Goal: Transaction & Acquisition: Purchase product/service

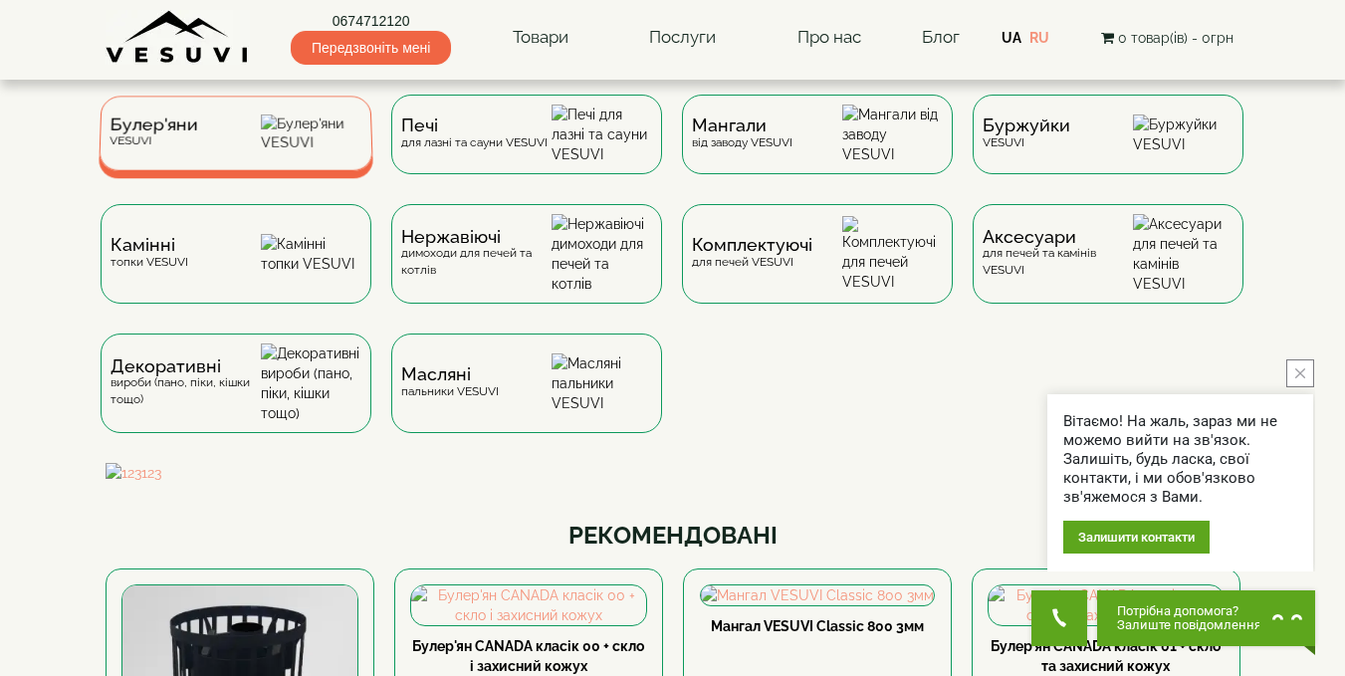
click at [224, 149] on div "[PERSON_NAME]" at bounding box center [236, 133] width 275 height 75
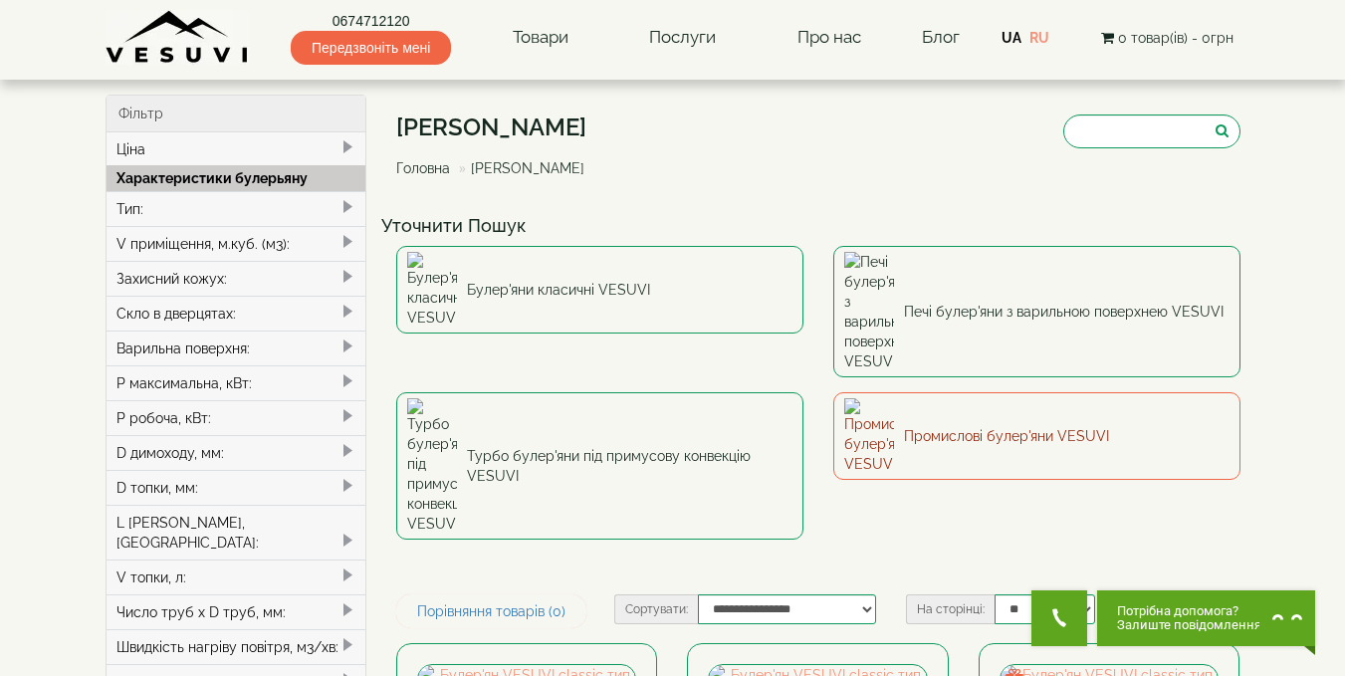
click at [1042, 392] on link "Промислові булер'яни VESUVI" at bounding box center [1036, 436] width 407 height 88
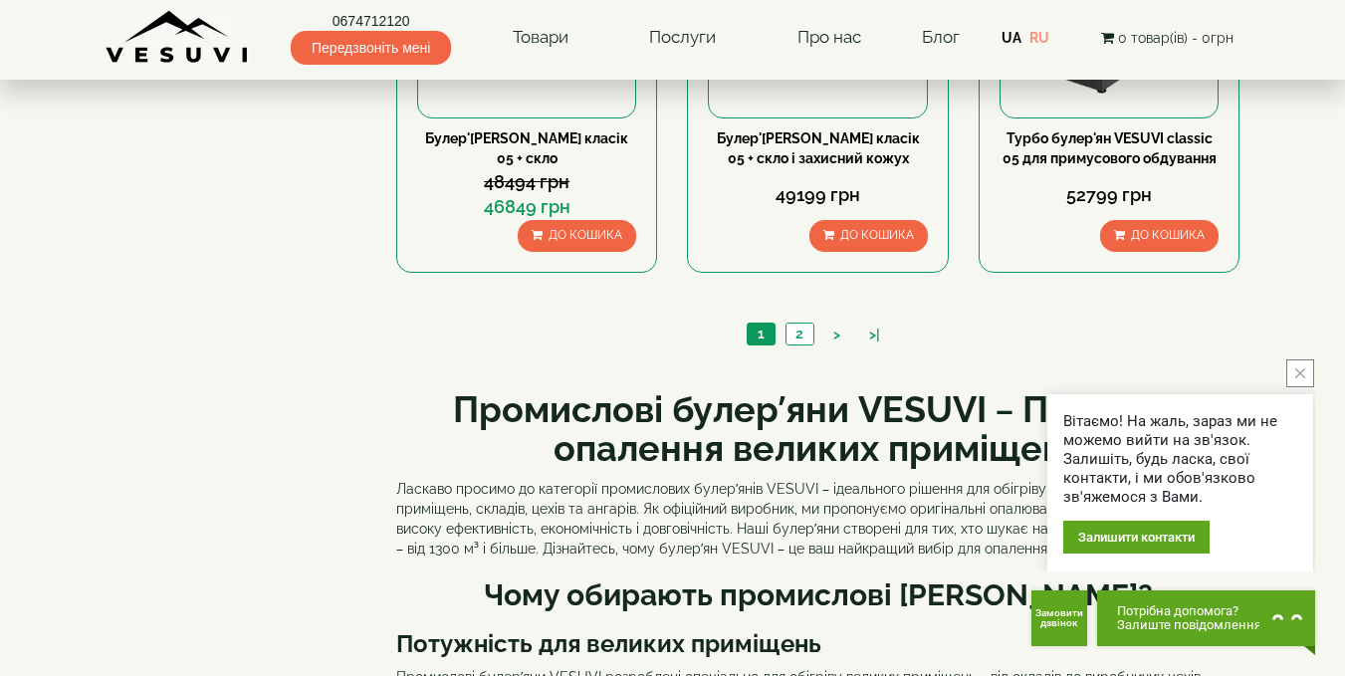
scroll to position [2091, 0]
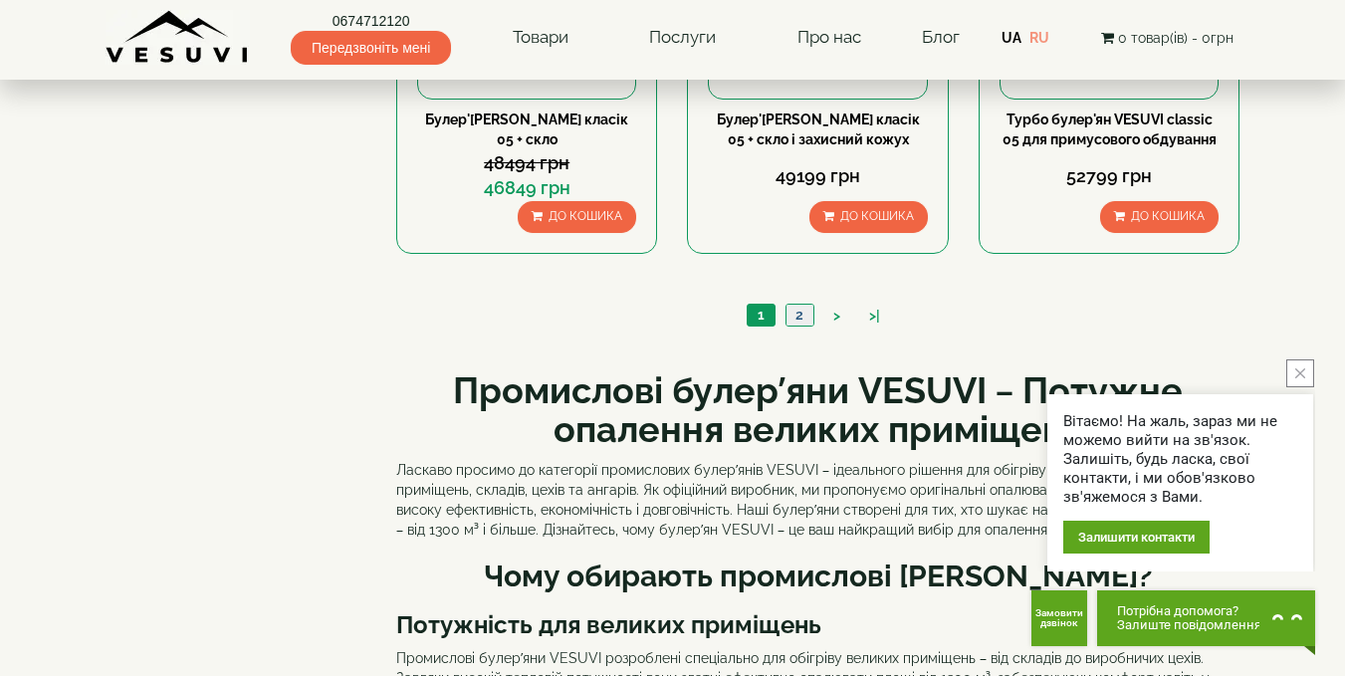
click at [801, 315] on link "2" at bounding box center [799, 315] width 28 height 21
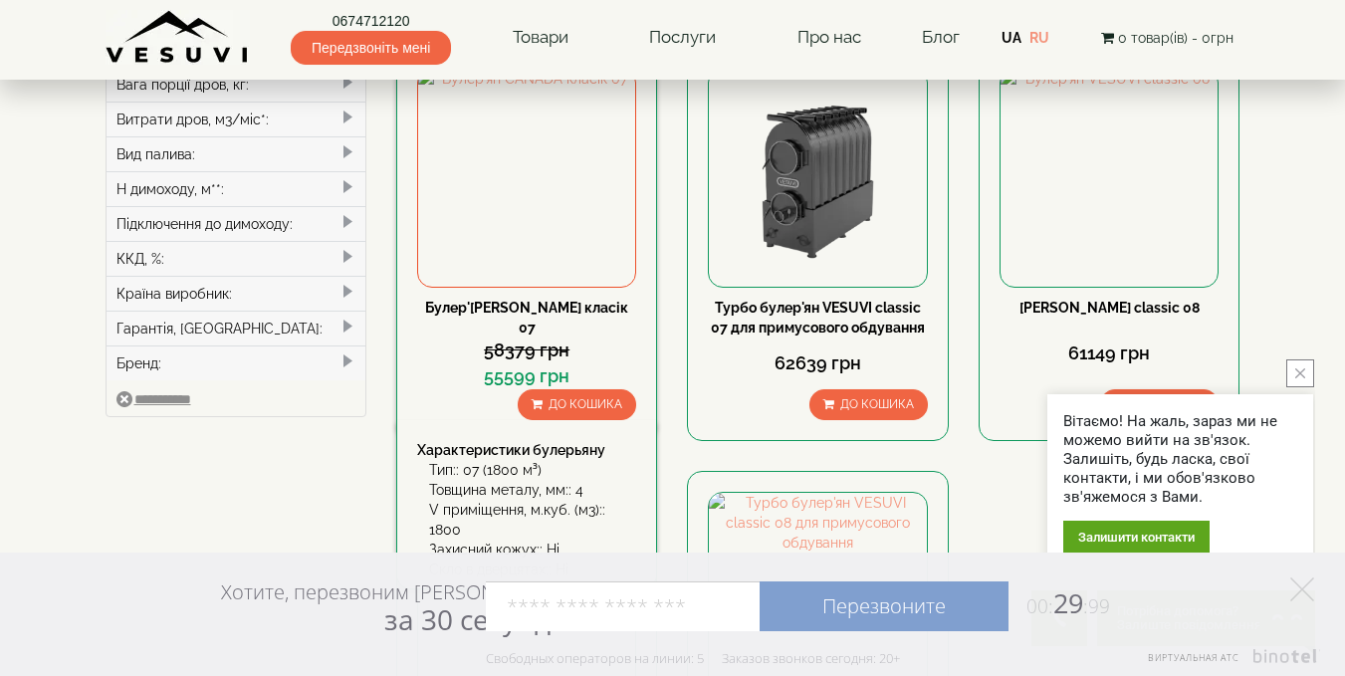
scroll to position [597, 0]
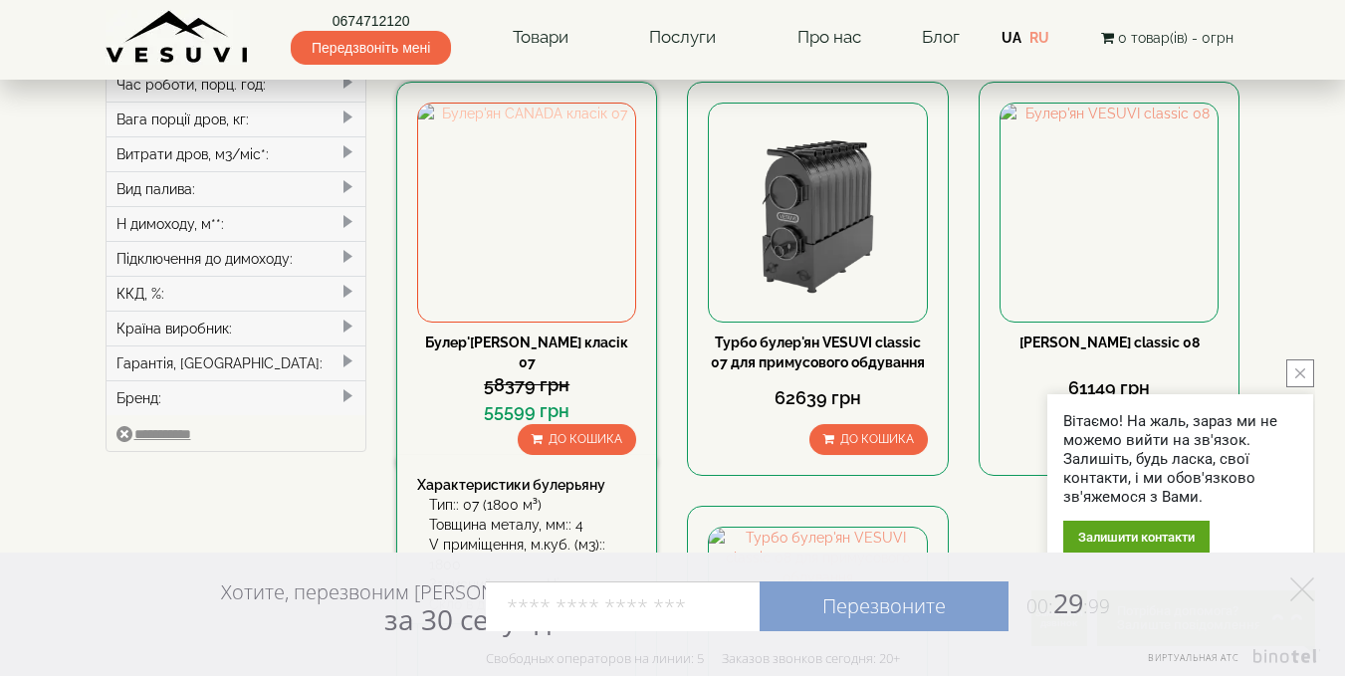
click at [531, 200] on img at bounding box center [526, 212] width 217 height 217
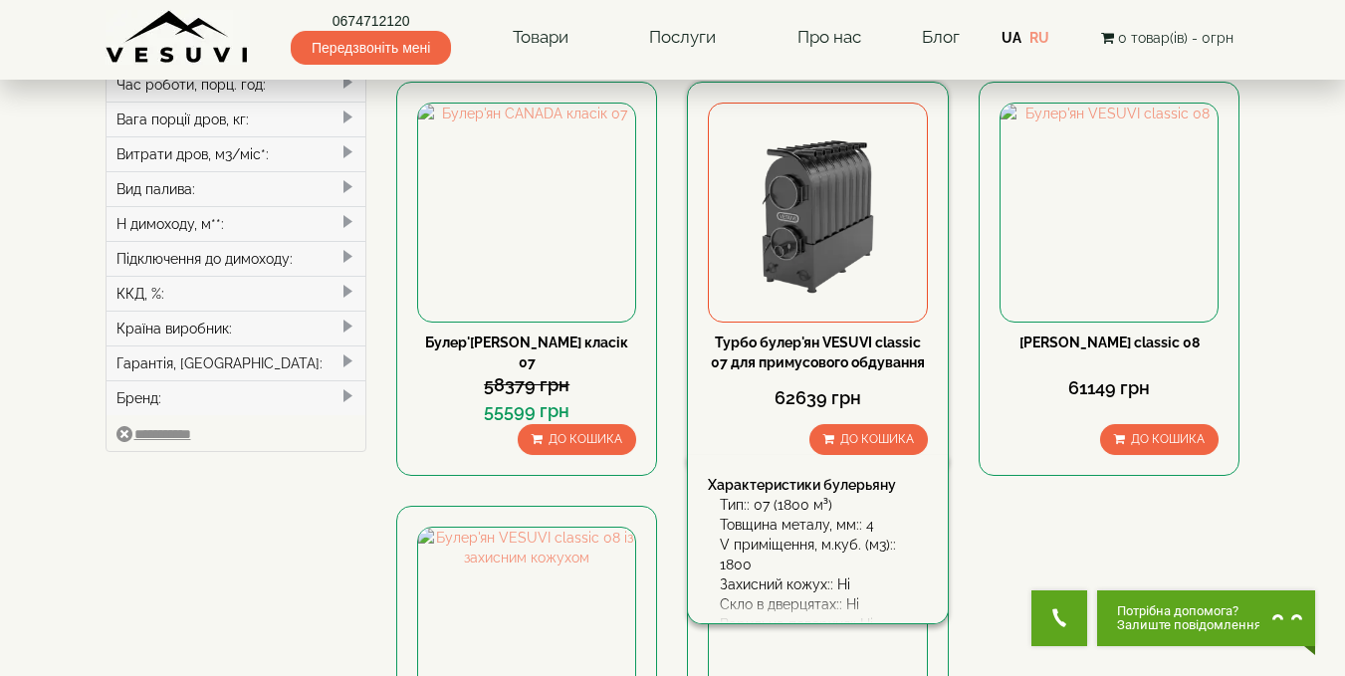
click at [848, 212] on img at bounding box center [817, 212] width 217 height 217
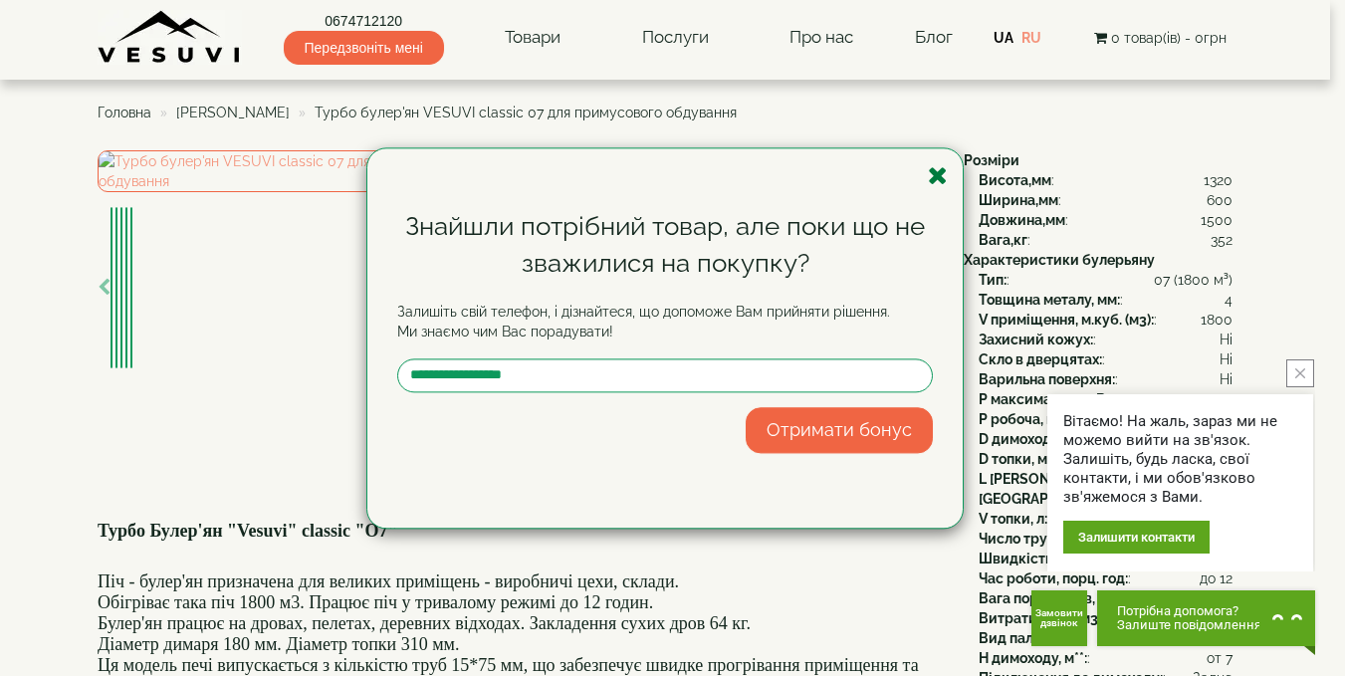
click at [941, 172] on icon "button" at bounding box center [938, 175] width 20 height 25
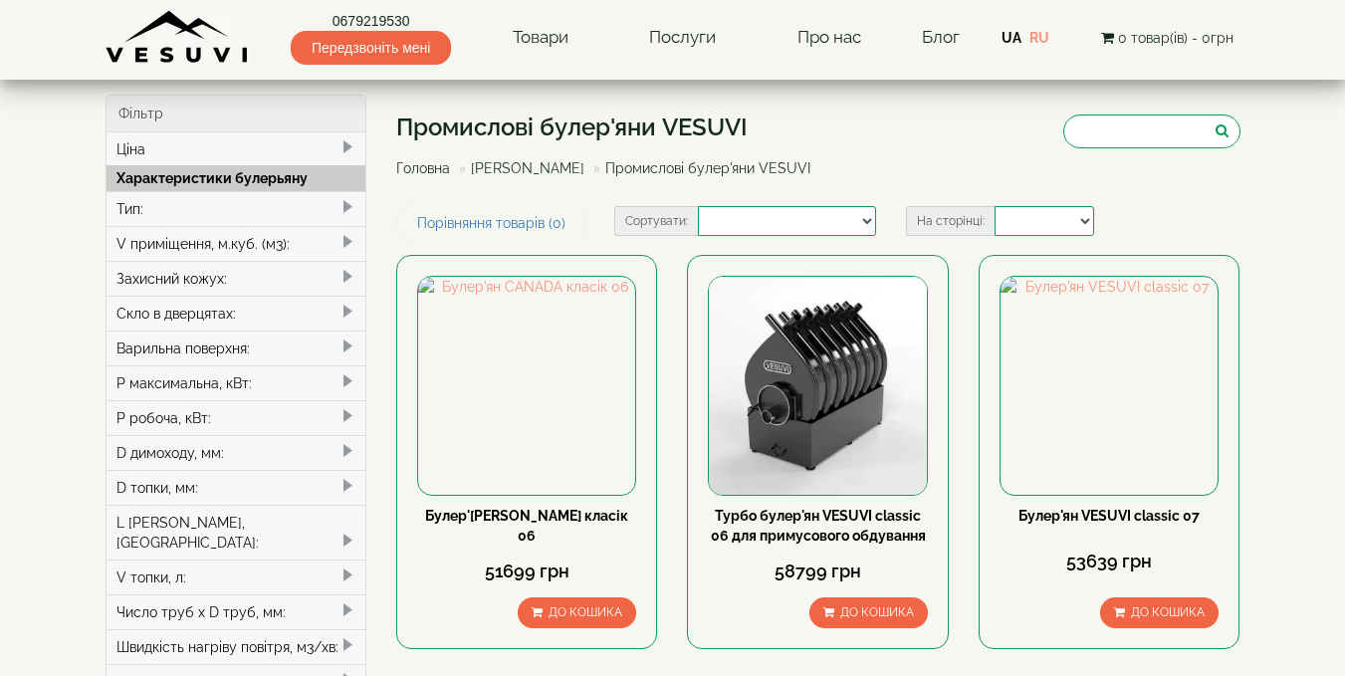
select select
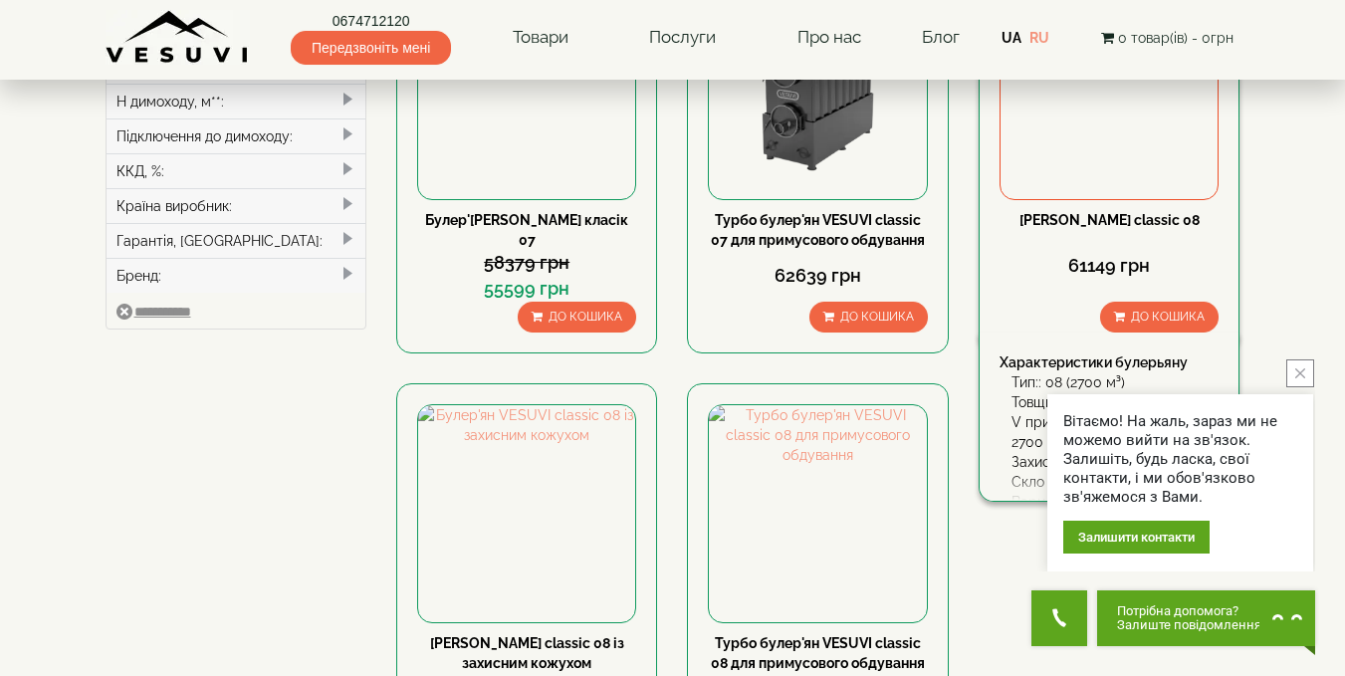
scroll to position [697, 0]
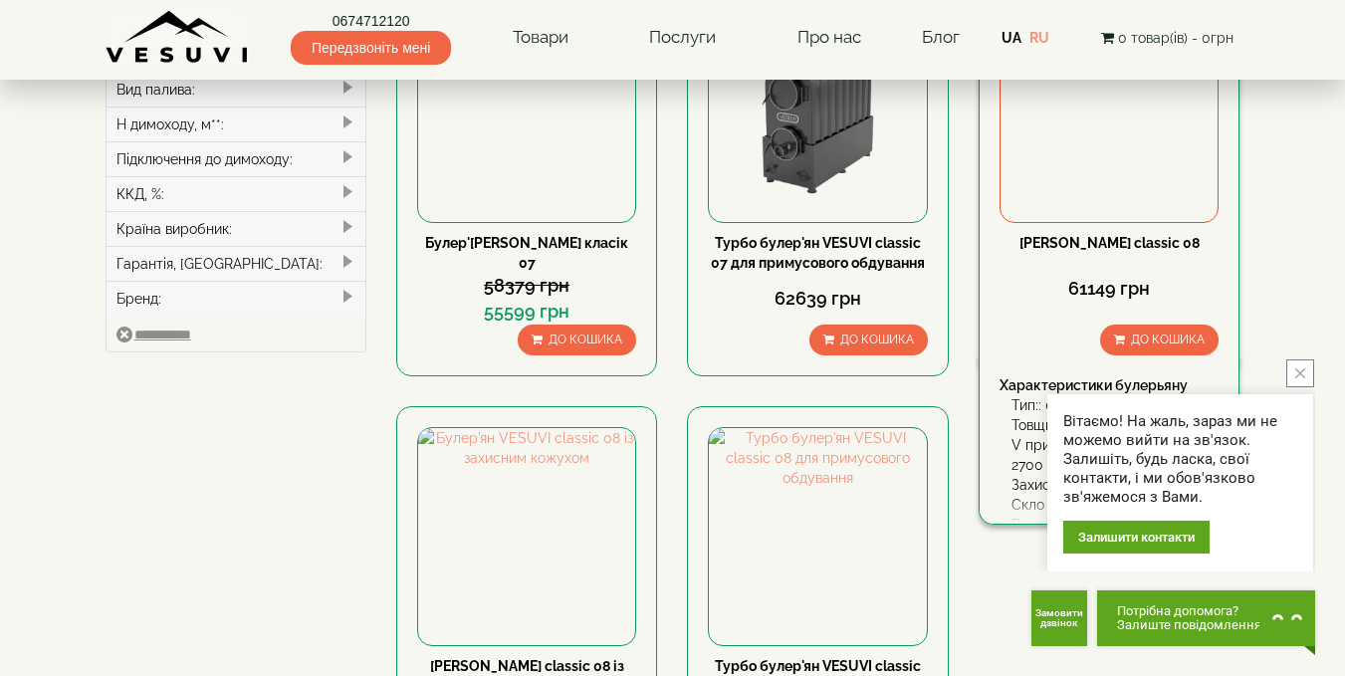
click at [1109, 147] on img at bounding box center [1108, 112] width 217 height 217
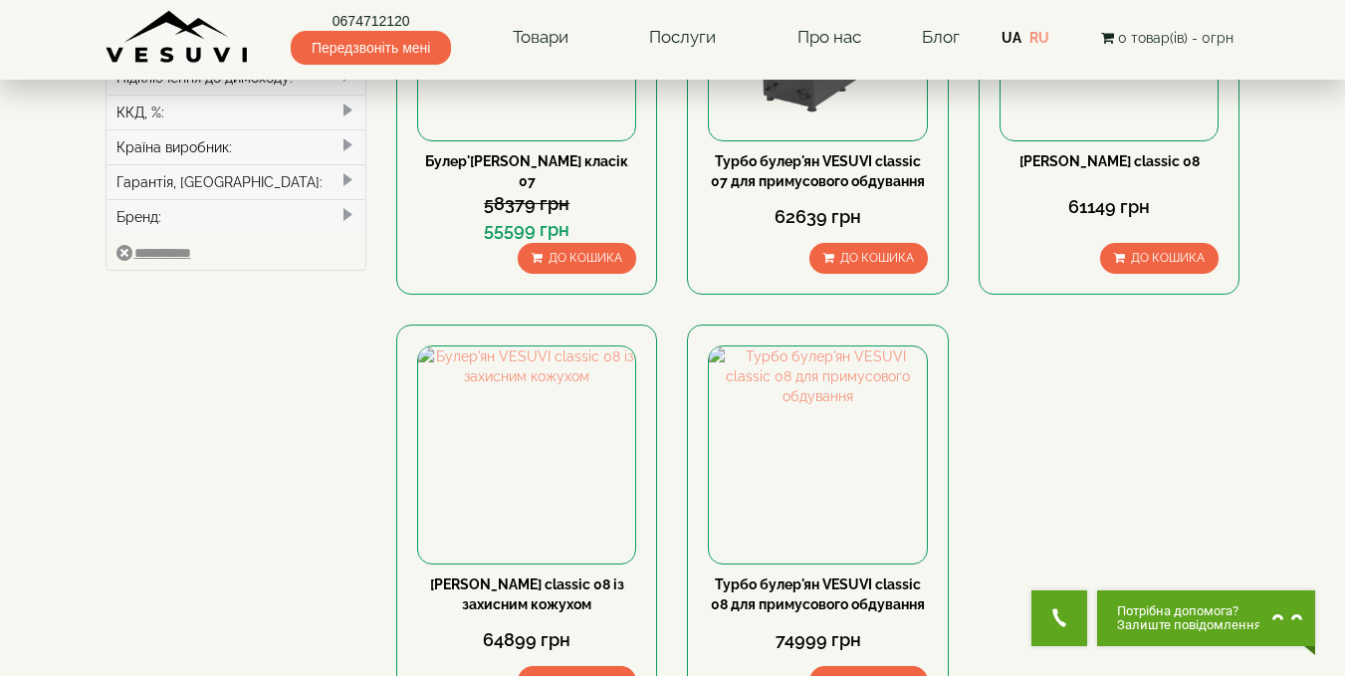
scroll to position [886, 0]
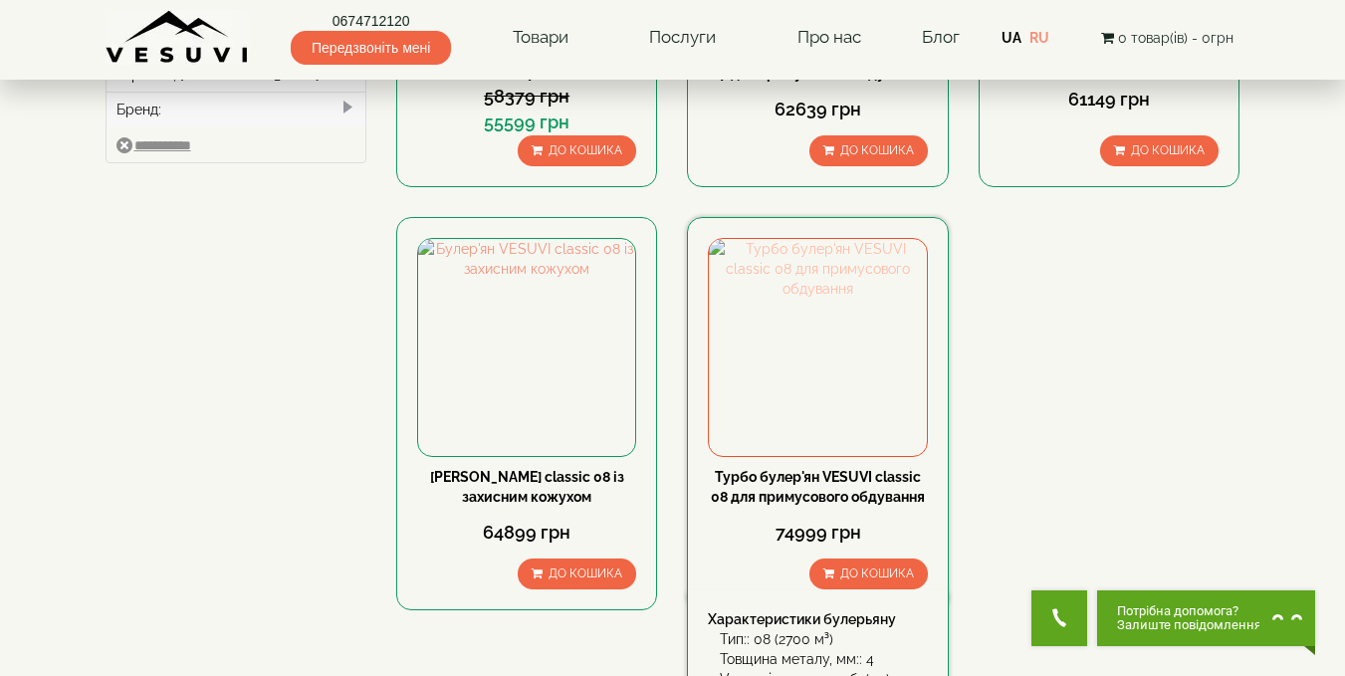
click at [795, 351] on img at bounding box center [817, 347] width 217 height 217
